Goal: Navigation & Orientation: Go to known website

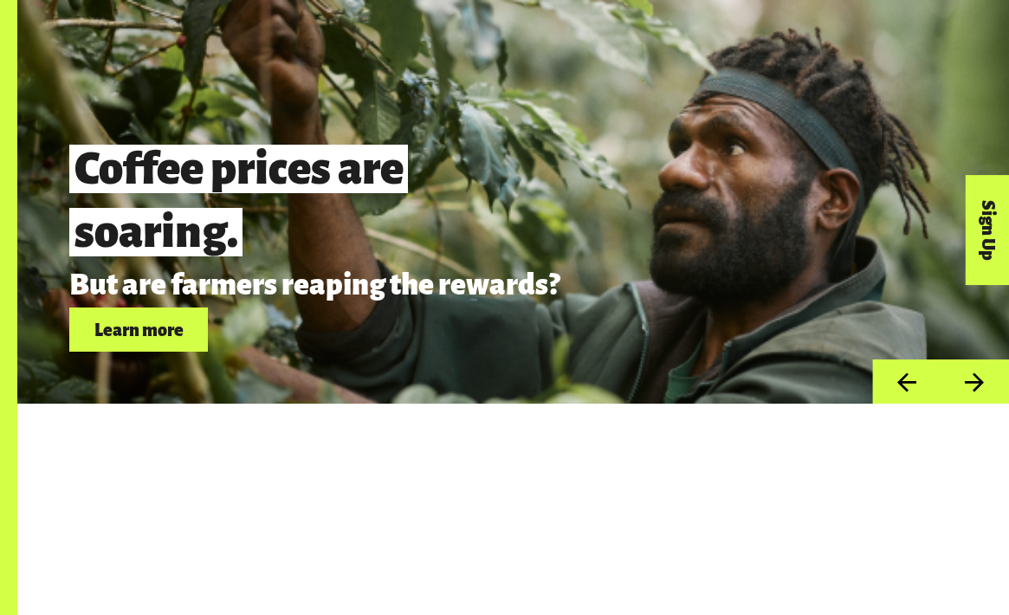
scroll to position [4493, 0]
